Goal: Contribute content

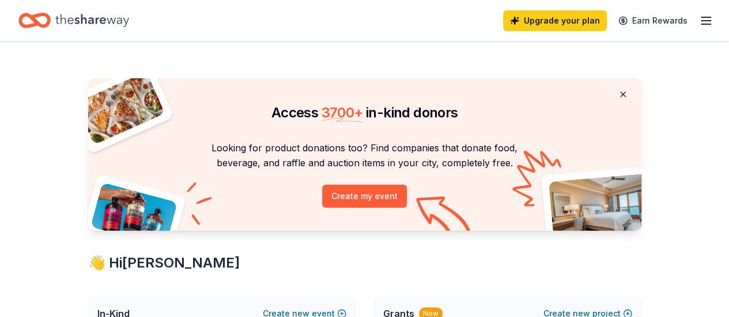
click at [623, 91] on button at bounding box center [623, 94] width 28 height 23
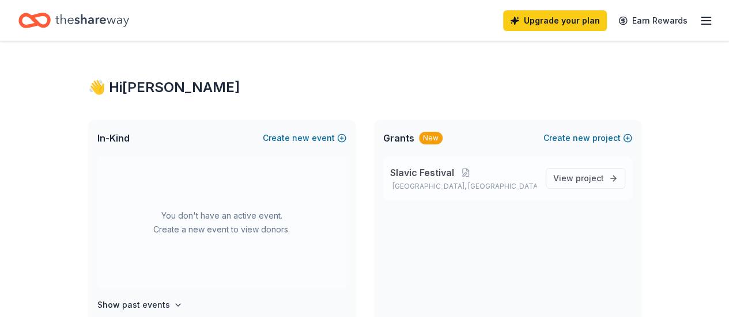
click at [420, 173] on span "Slavic Festival" at bounding box center [422, 173] width 64 height 14
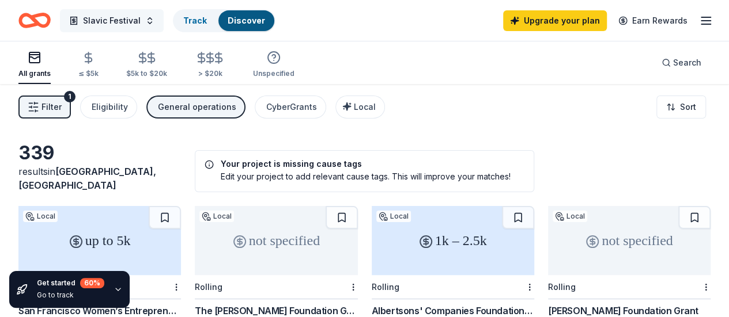
click at [127, 21] on span "Slavic Festival" at bounding box center [112, 21] width 58 height 14
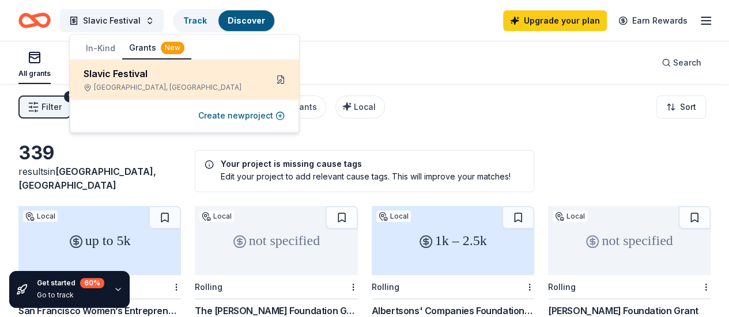
click at [283, 78] on button at bounding box center [280, 79] width 18 height 18
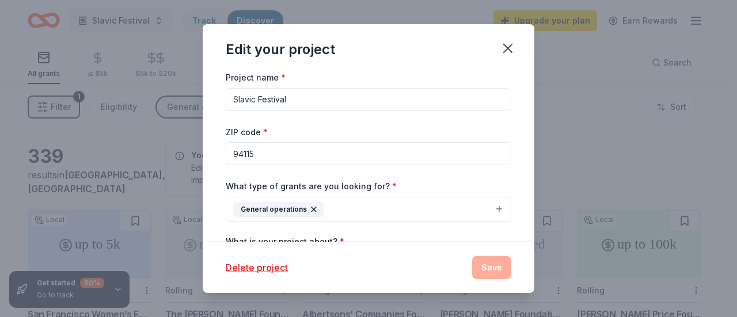
click at [312, 208] on icon "button" at bounding box center [313, 209] width 9 height 9
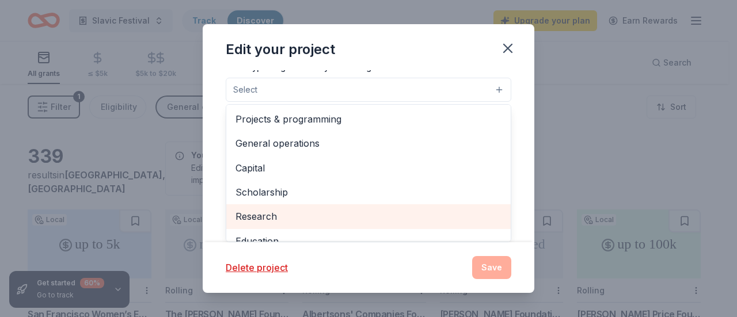
scroll to position [44, 0]
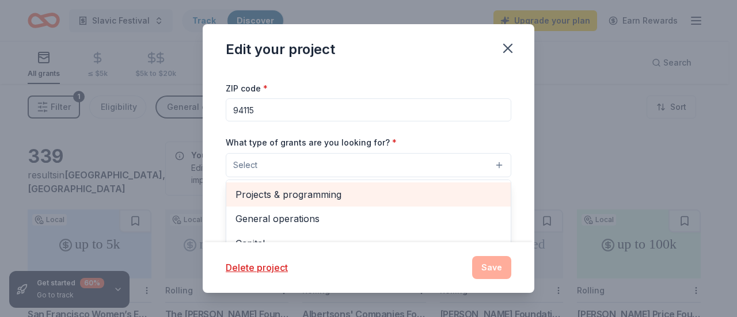
click at [380, 196] on span "Projects & programming" at bounding box center [369, 194] width 266 height 15
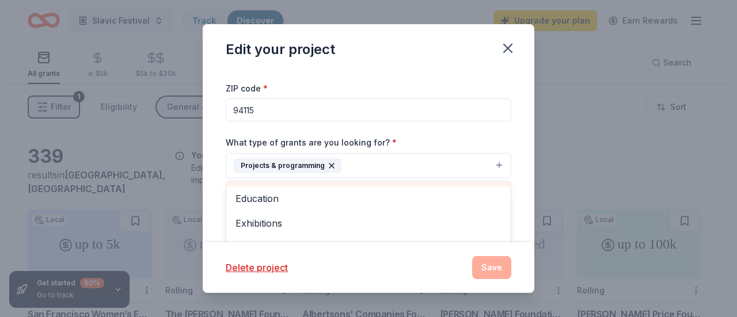
scroll to position [111, 0]
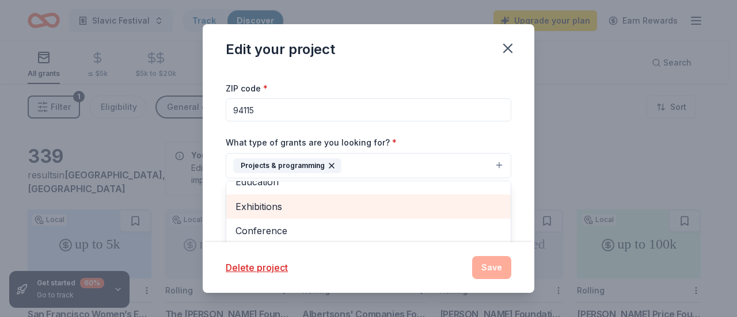
click at [364, 212] on span "Exhibitions" at bounding box center [369, 206] width 266 height 15
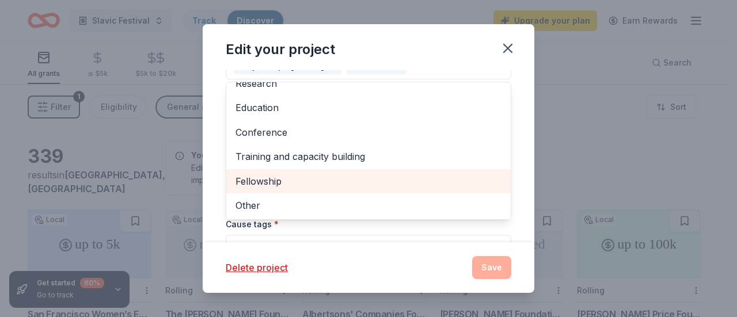
scroll to position [159, 0]
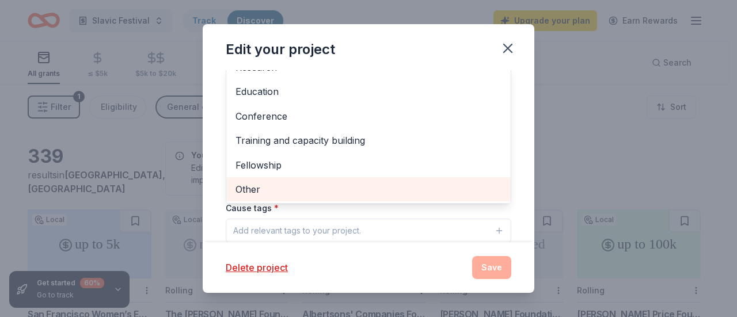
click at [410, 194] on span "Other" at bounding box center [369, 189] width 266 height 15
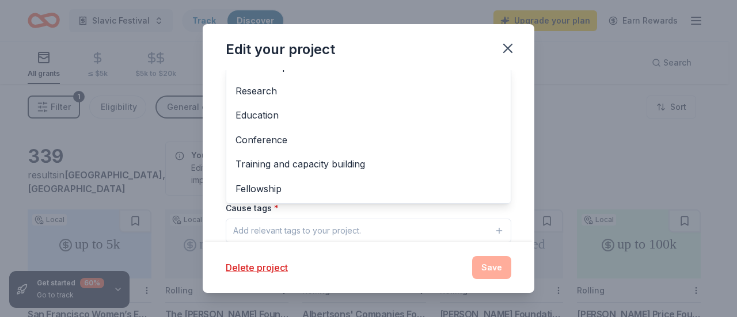
scroll to position [183, 0]
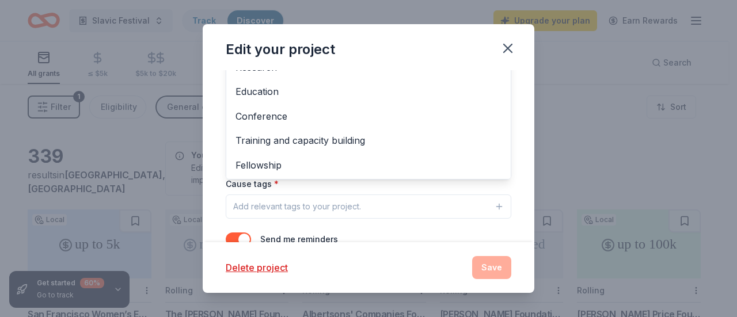
click at [438, 208] on div "Project name * Slavic Festival ZIP code * 94115 What type of grants are you loo…" at bounding box center [369, 73] width 286 height 373
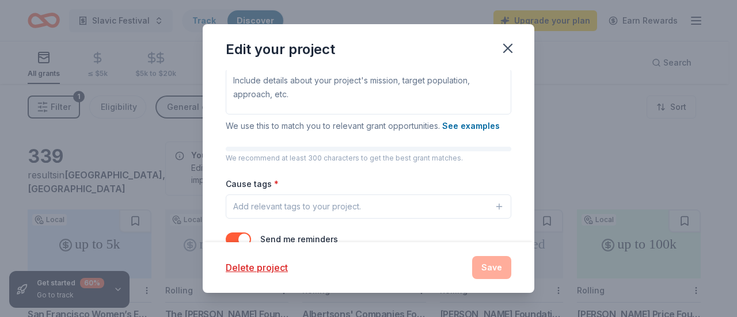
scroll to position [52, 0]
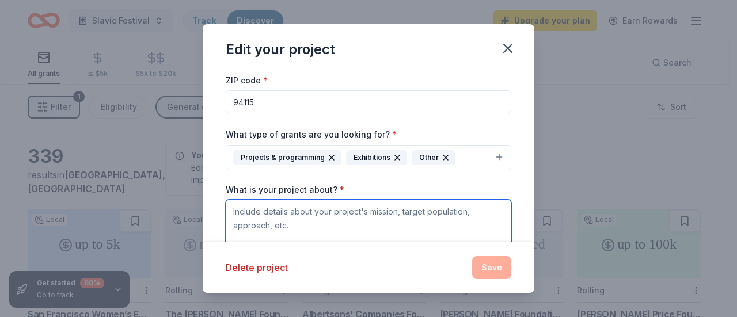
drag, startPoint x: 302, startPoint y: 223, endPoint x: 221, endPoint y: 207, distance: 82.2
click at [221, 207] on div "Project name * Slavic Festival ZIP code * 94115 What type of grants are you loo…" at bounding box center [369, 156] width 332 height 172
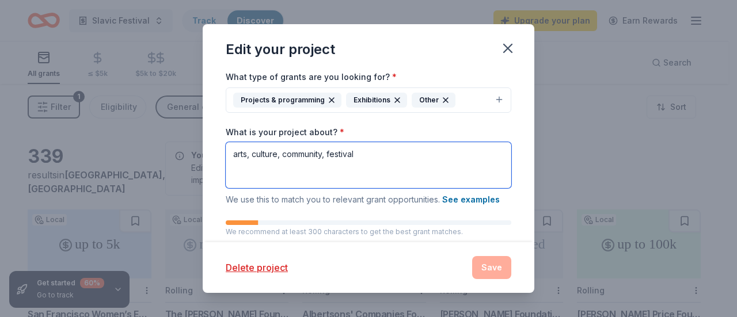
scroll to position [167, 0]
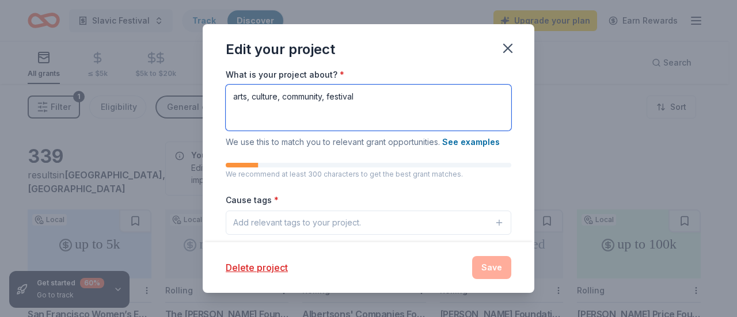
type textarea "arts, culture, community, festival"
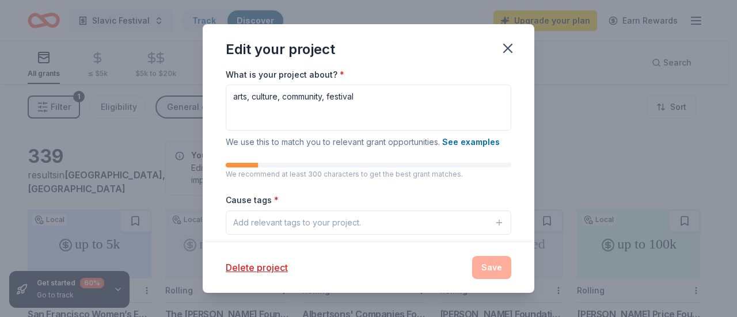
click at [495, 223] on icon "button" at bounding box center [499, 222] width 9 height 9
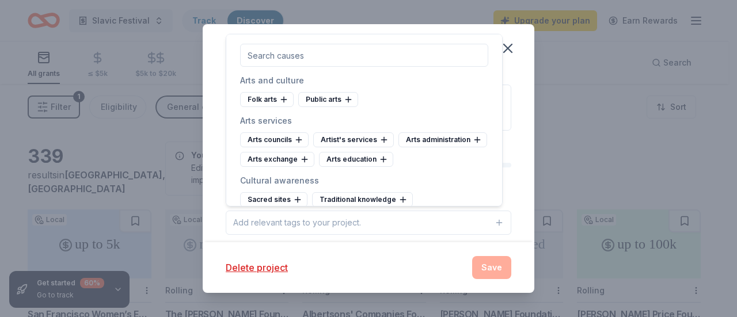
click at [499, 221] on icon "button" at bounding box center [499, 222] width 0 height 5
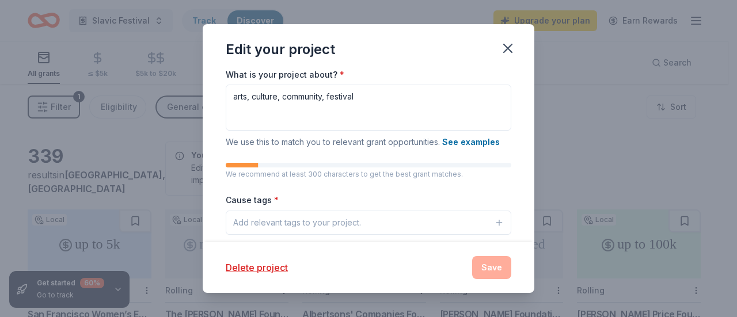
click at [499, 221] on icon "button" at bounding box center [499, 222] width 0 height 5
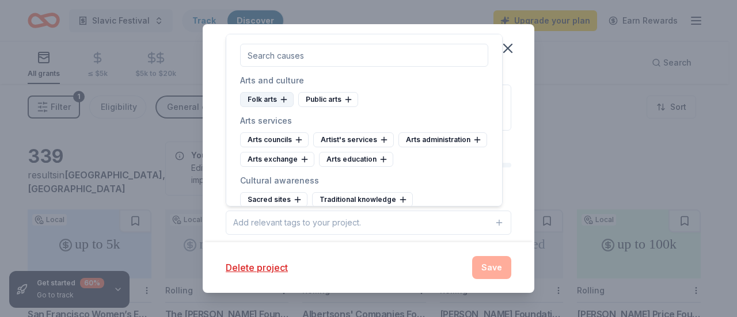
click at [270, 97] on div "Folk arts" at bounding box center [267, 99] width 54 height 15
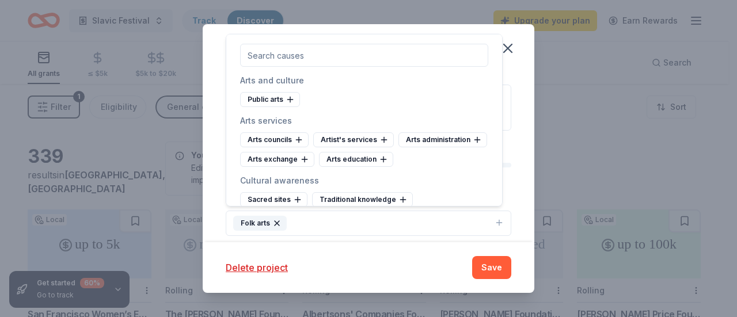
click at [495, 218] on icon "button" at bounding box center [499, 222] width 9 height 9
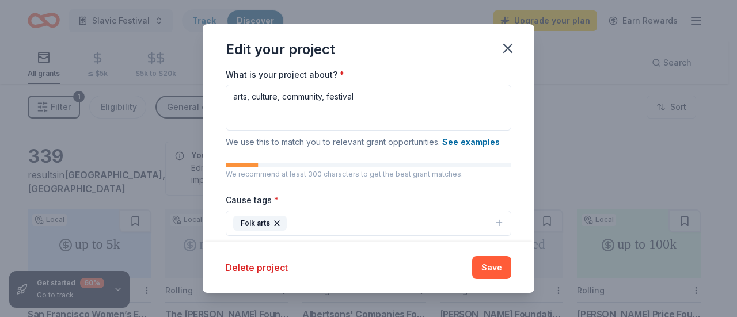
click at [495, 221] on icon "button" at bounding box center [499, 222] width 9 height 9
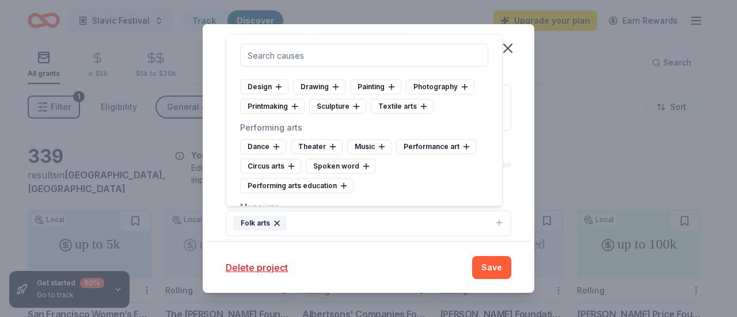
scroll to position [230, 0]
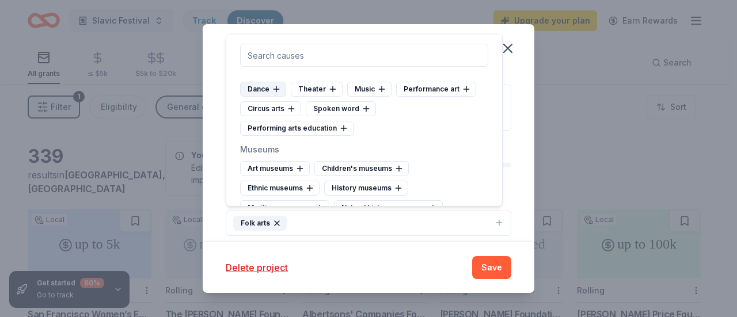
click at [268, 97] on div "Dance" at bounding box center [263, 89] width 46 height 15
click at [315, 97] on div "Music" at bounding box center [319, 89] width 44 height 15
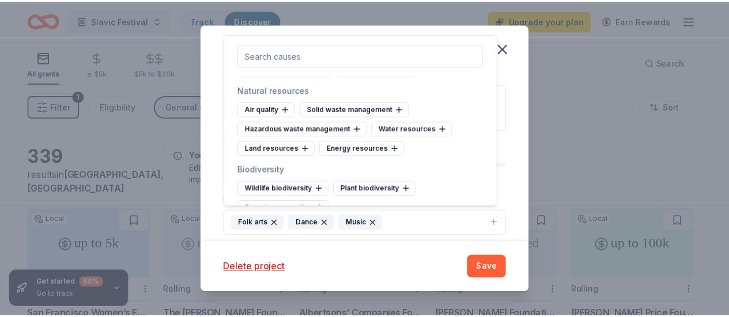
scroll to position [1267, 0]
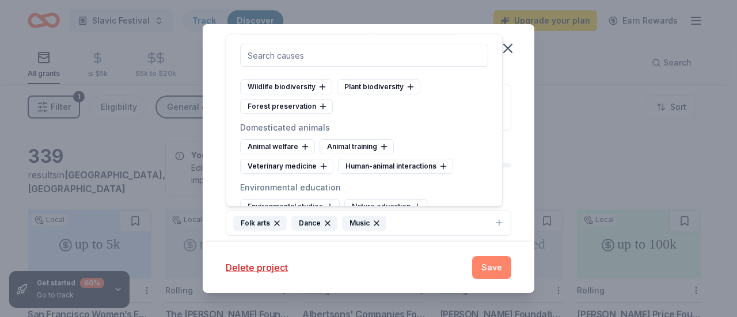
click at [499, 266] on button "Save" at bounding box center [491, 267] width 39 height 23
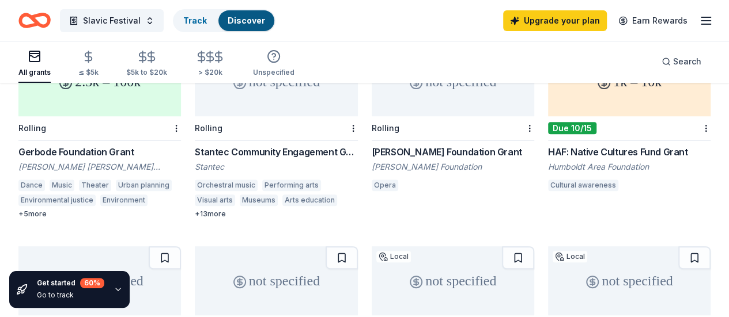
scroll to position [173, 0]
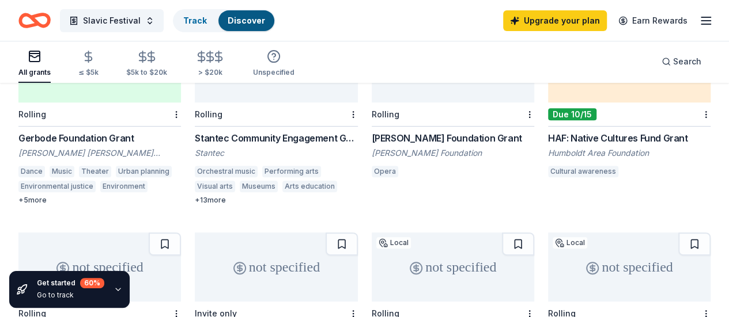
click at [117, 131] on div "Gerbode Foundation Grant" at bounding box center [99, 138] width 162 height 14
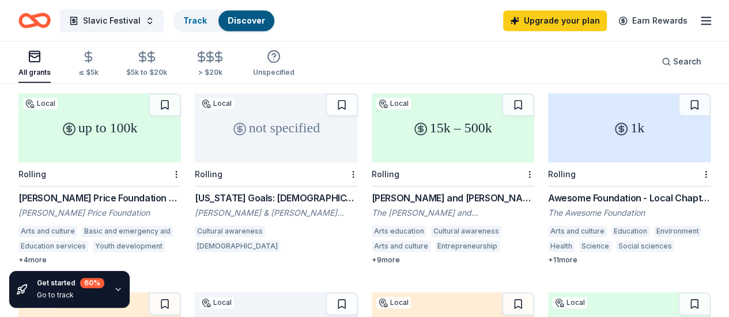
scroll to position [576, 0]
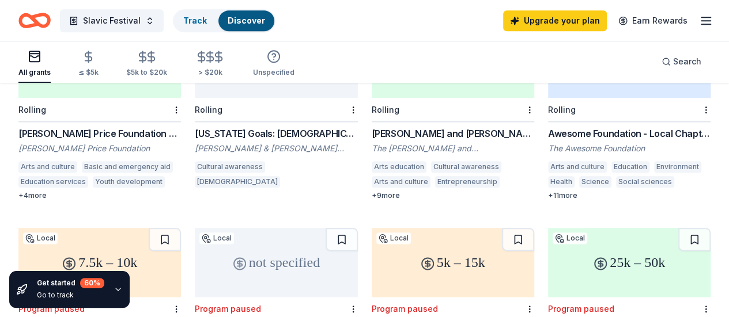
click at [371, 127] on div "Walter and Elise Haas Fund Grant" at bounding box center [452, 134] width 162 height 14
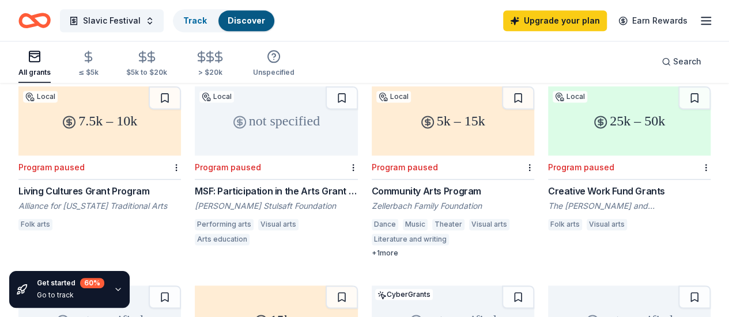
scroll to position [691, 0]
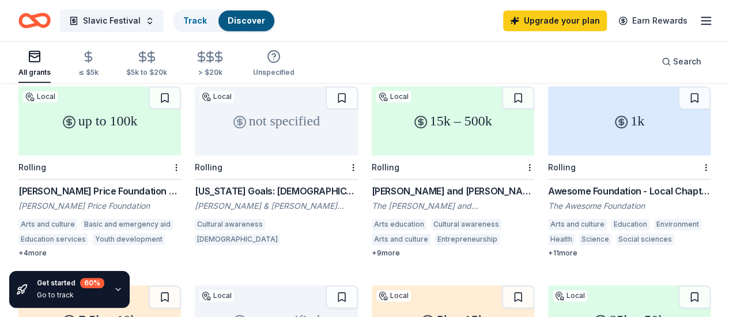
scroll to position [288, 0]
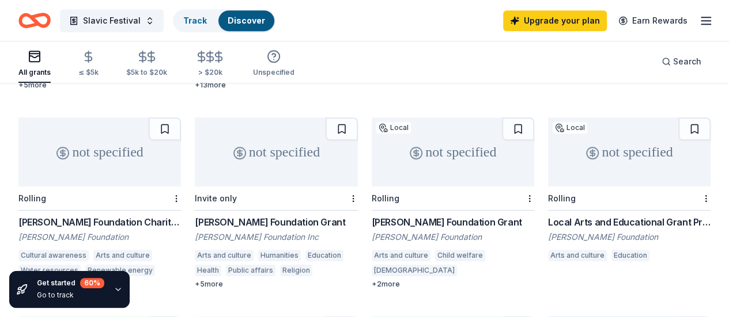
click at [548, 215] on div "Local Arts and Educational Grant Program" at bounding box center [629, 222] width 162 height 14
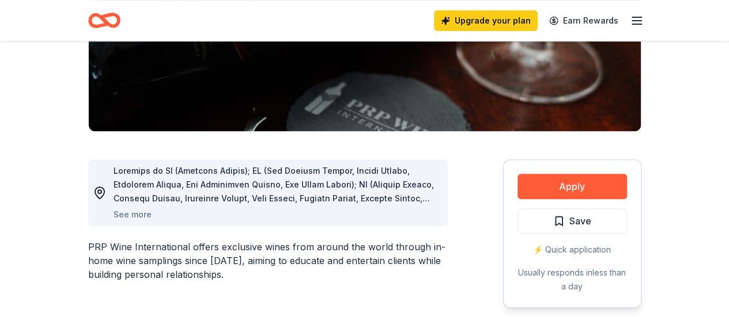
scroll to position [230, 0]
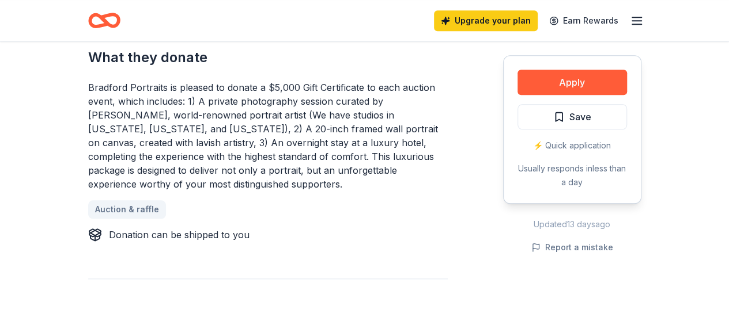
scroll to position [518, 0]
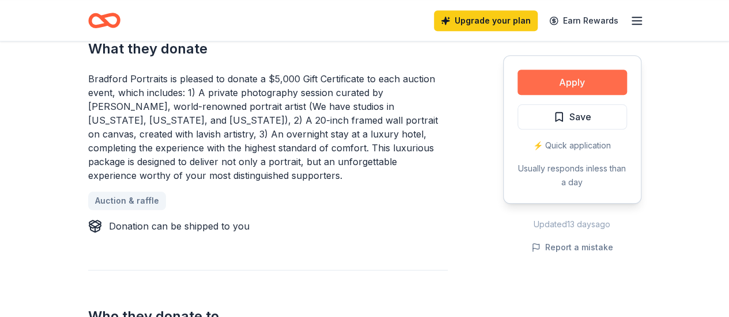
click at [584, 75] on button "Apply" at bounding box center [571, 82] width 109 height 25
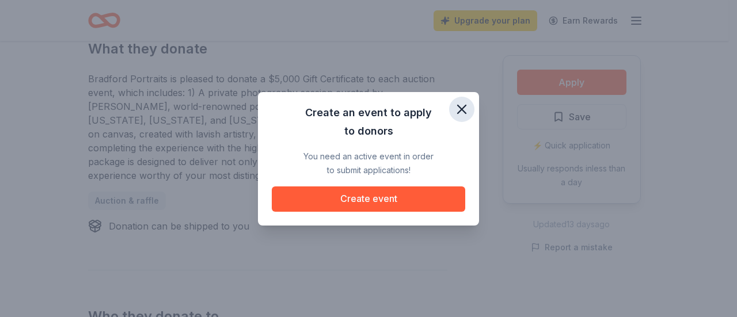
click at [459, 110] on icon "button" at bounding box center [462, 109] width 16 height 16
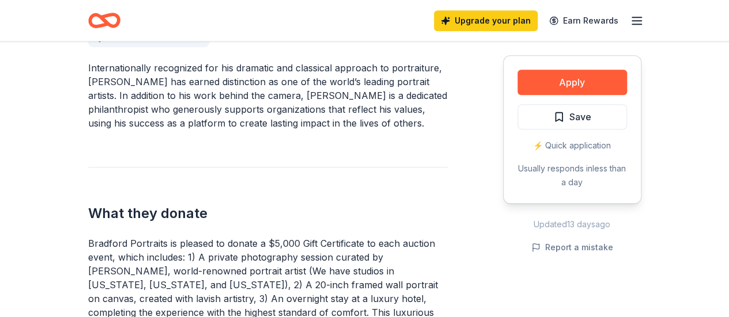
scroll to position [230, 0]
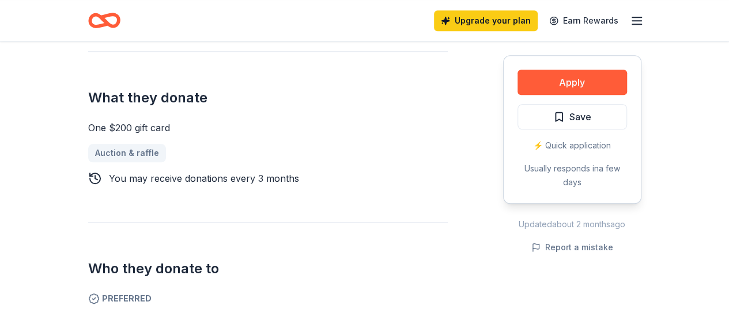
scroll to position [461, 0]
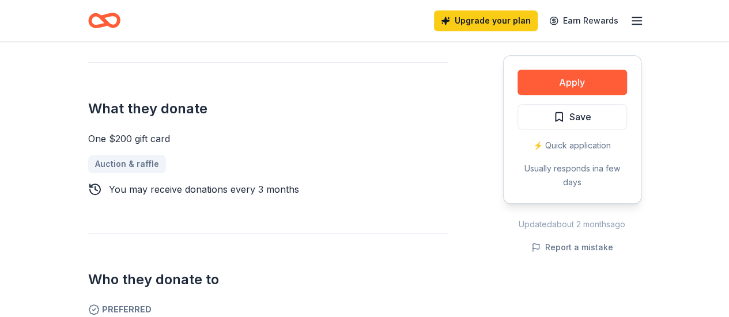
drag, startPoint x: 206, startPoint y: 192, endPoint x: 316, endPoint y: 196, distance: 110.1
click at [316, 196] on div "Donating in AZ (Maricopa County); CA (Los Angeles County, Riverside County, San…" at bounding box center [267, 119] width 359 height 460
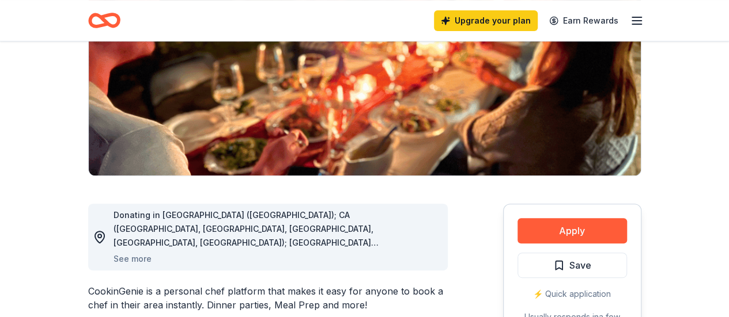
scroll to position [173, 0]
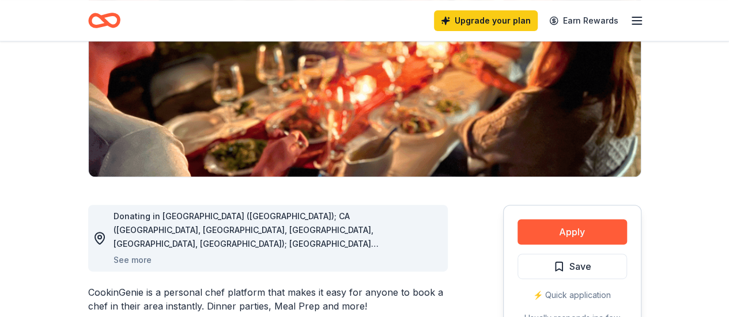
drag, startPoint x: 242, startPoint y: 305, endPoint x: 338, endPoint y: 308, distance: 95.7
click at [338, 308] on div "CookinGenie is a personal chef platform that makes it easy for anyone to book a…" at bounding box center [267, 300] width 359 height 28
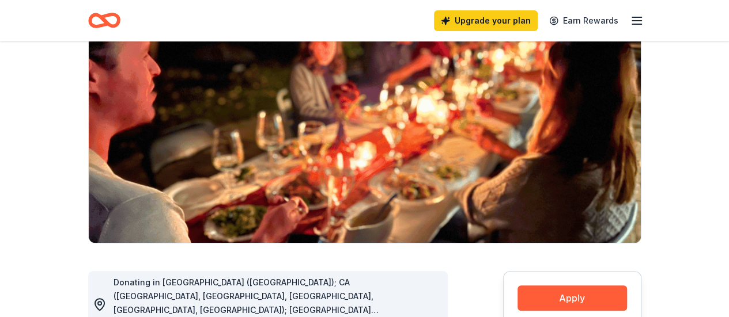
scroll to position [58, 0]
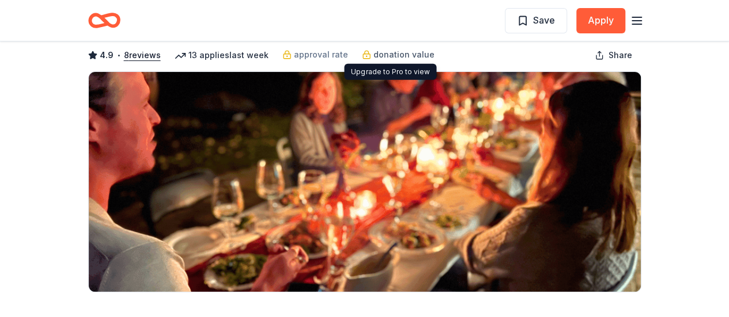
click at [373, 58] on span "donation value" at bounding box center [403, 55] width 61 height 14
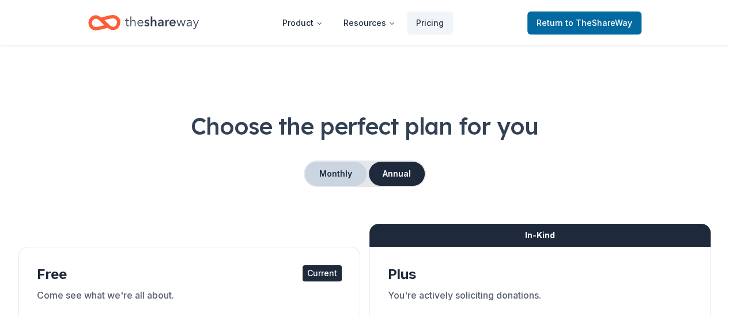
click at [319, 175] on button "Monthly" at bounding box center [336, 174] width 62 height 24
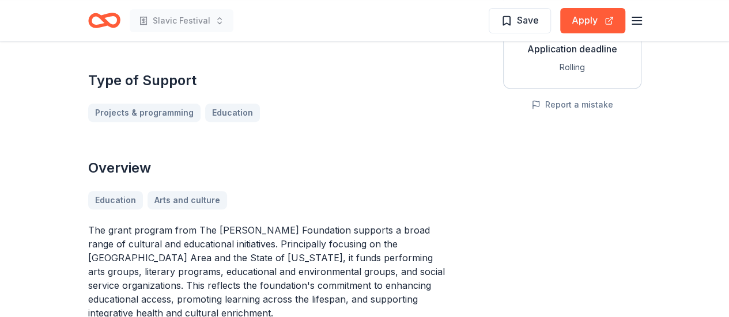
scroll to position [346, 0]
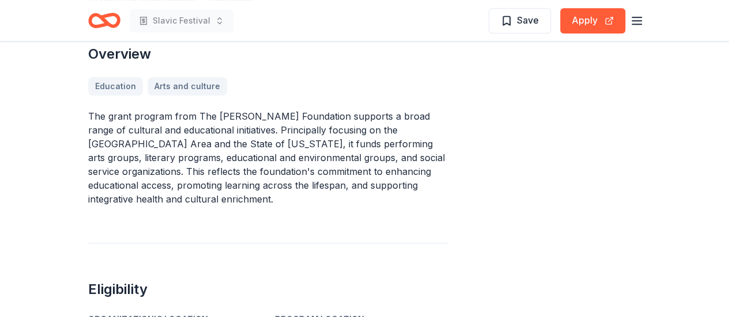
drag, startPoint x: 275, startPoint y: 145, endPoint x: 433, endPoint y: 143, distance: 157.8
click at [433, 143] on p "The grant program from The [PERSON_NAME] Foundation supports a broad range of c…" at bounding box center [267, 157] width 359 height 97
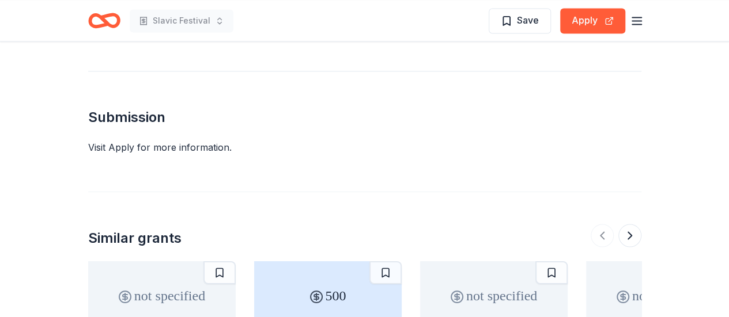
scroll to position [864, 0]
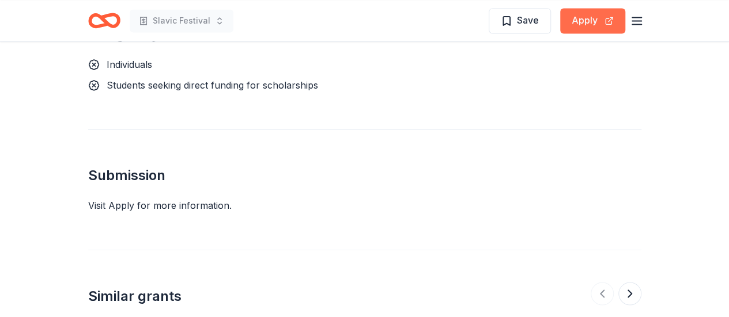
click at [587, 20] on button "Apply" at bounding box center [592, 20] width 65 height 25
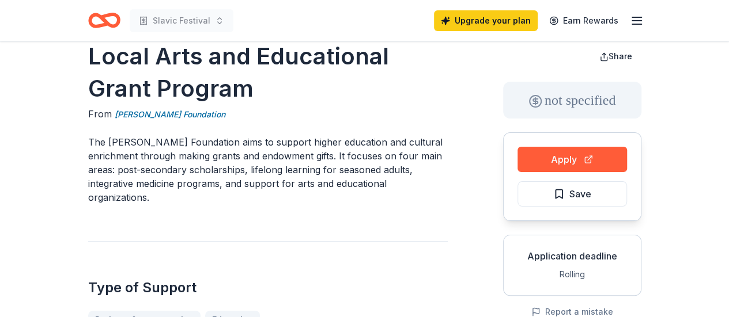
scroll to position [0, 0]
